Goal: Transaction & Acquisition: Purchase product/service

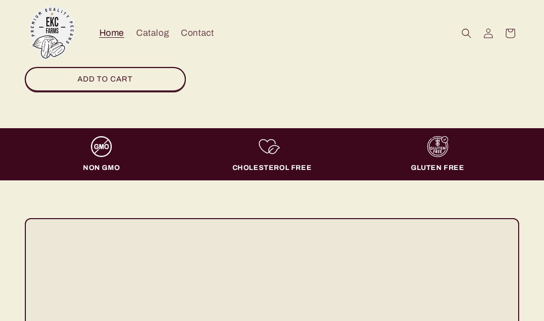
scroll to position [348, 0]
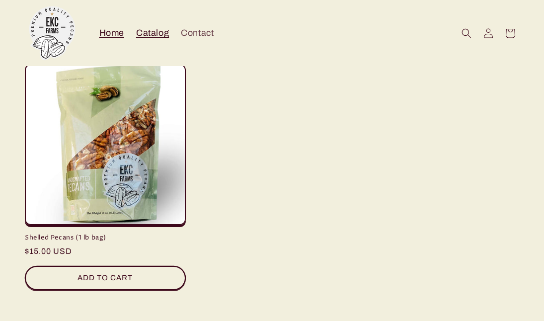
click at [156, 37] on span "Catalog" at bounding box center [152, 32] width 33 height 11
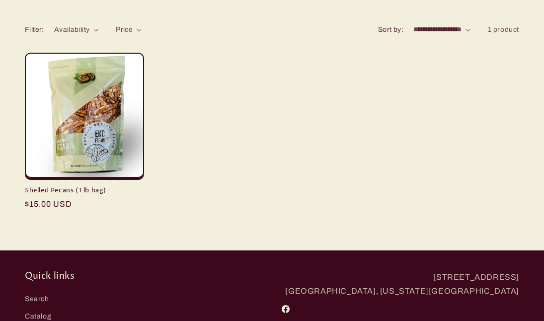
scroll to position [50, 0]
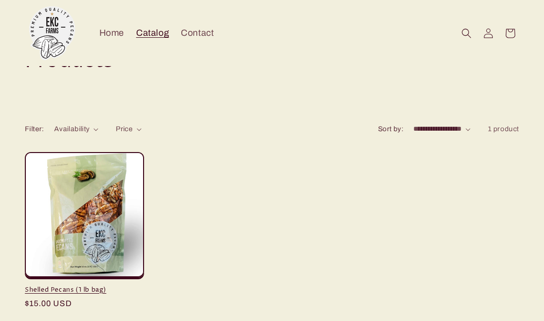
click at [78, 286] on link "Shelled Pecans (1 lb bag)" at bounding box center [84, 290] width 119 height 8
